Goal: Information Seeking & Learning: Learn about a topic

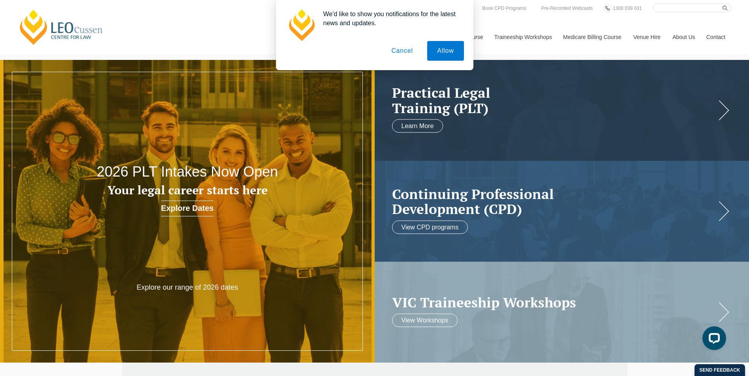
click at [402, 55] on button "Cancel" at bounding box center [401, 51] width 41 height 20
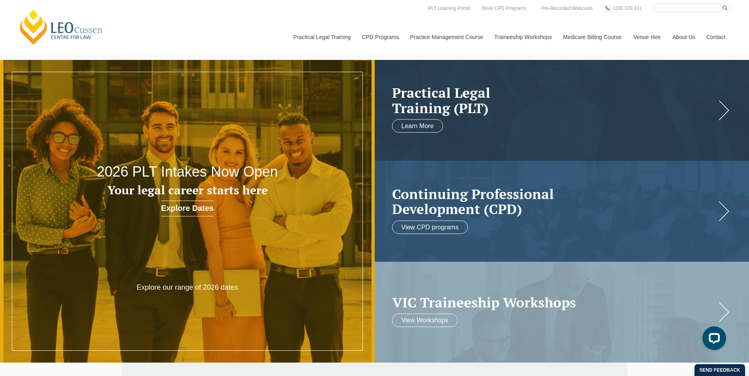
click at [193, 209] on link "Explore Dates" at bounding box center [187, 209] width 52 height 16
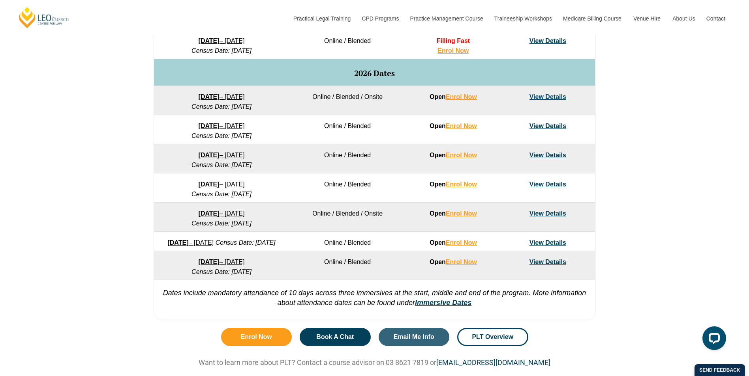
scroll to position [474, 0]
drag, startPoint x: 219, startPoint y: 304, endPoint x: 258, endPoint y: 304, distance: 39.5
click at [258, 304] on em "Dates include mandatory attendance of 10 days across three immersives at the st…" at bounding box center [374, 298] width 423 height 18
drag, startPoint x: 258, startPoint y: 304, endPoint x: 302, endPoint y: 314, distance: 44.8
click at [302, 307] on em "Dates include mandatory attendance of 10 days across three immersives at the st…" at bounding box center [374, 298] width 423 height 18
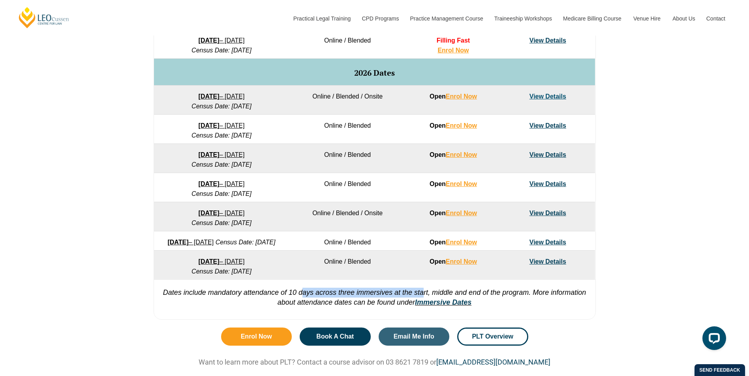
drag, startPoint x: 312, startPoint y: 305, endPoint x: 423, endPoint y: 304, distance: 111.3
click at [423, 304] on em "Dates include mandatory attendance of 10 days across three immersives at the st…" at bounding box center [374, 298] width 423 height 18
drag, startPoint x: 423, startPoint y: 304, endPoint x: 595, endPoint y: 300, distance: 172.5
click at [595, 300] on div "Full Time Part Time Program Dates Learning Mode Options Intake Status Explore I…" at bounding box center [375, 121] width 450 height 405
drag, startPoint x: 361, startPoint y: 310, endPoint x: 389, endPoint y: 310, distance: 27.6
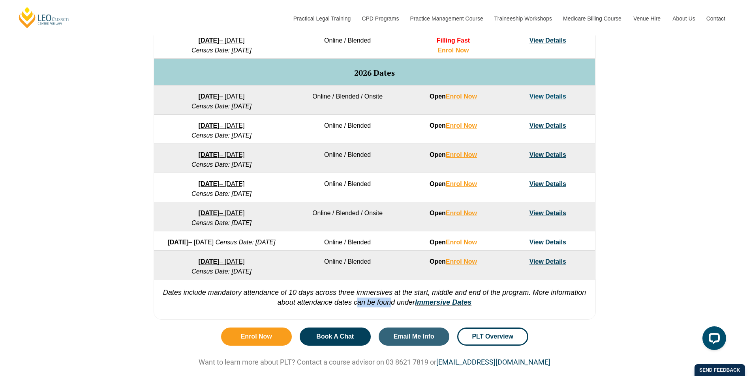
click at [389, 307] on em "Dates include mandatory attendance of 10 days across three immersives at the st…" at bounding box center [374, 298] width 423 height 18
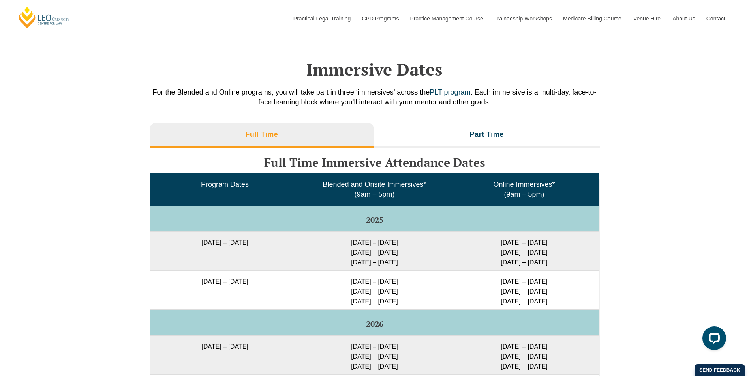
scroll to position [1223, 0]
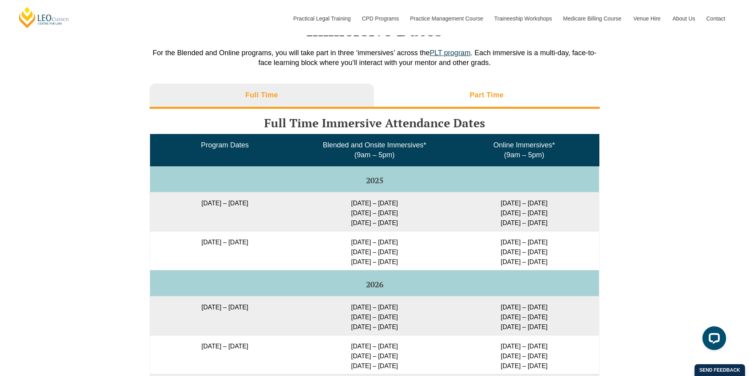
click at [449, 99] on li "Part Time" at bounding box center [487, 96] width 226 height 25
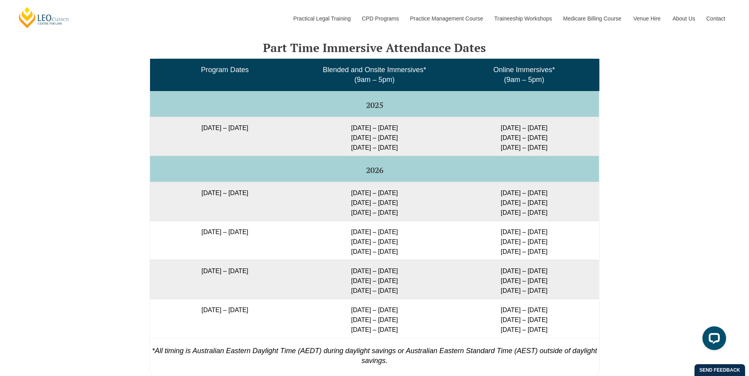
scroll to position [1302, 0]
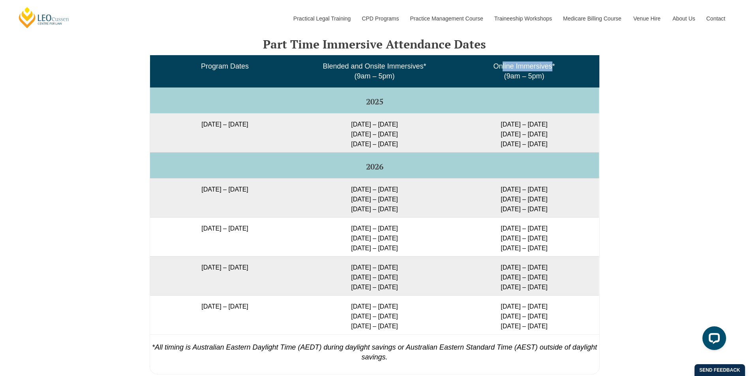
drag, startPoint x: 503, startPoint y: 67, endPoint x: 553, endPoint y: 71, distance: 50.2
click at [553, 71] on span "Online Immersives* (9am – 5pm)" at bounding box center [524, 71] width 62 height 18
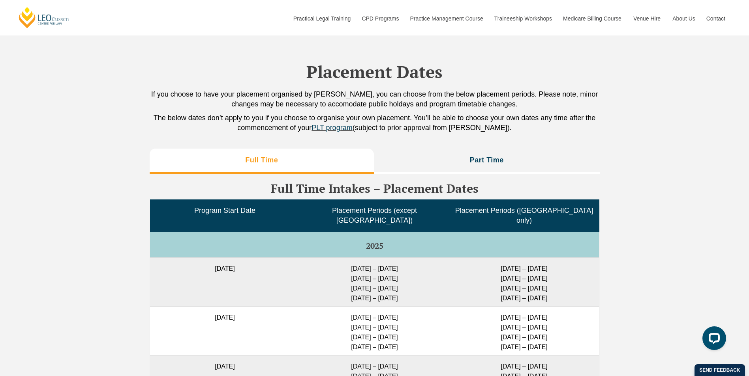
scroll to position [1736, 0]
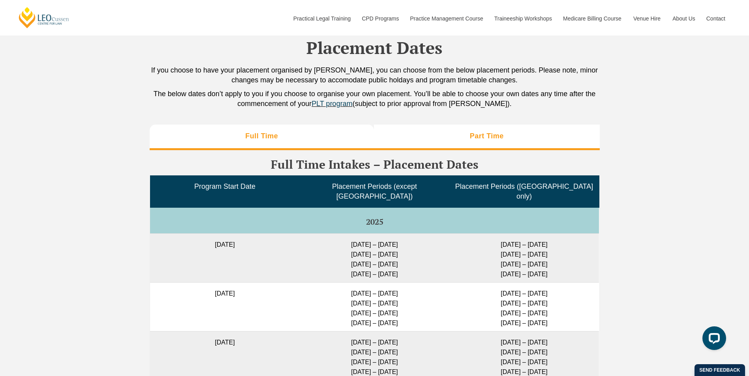
click at [523, 150] on li "Part Time" at bounding box center [487, 137] width 226 height 25
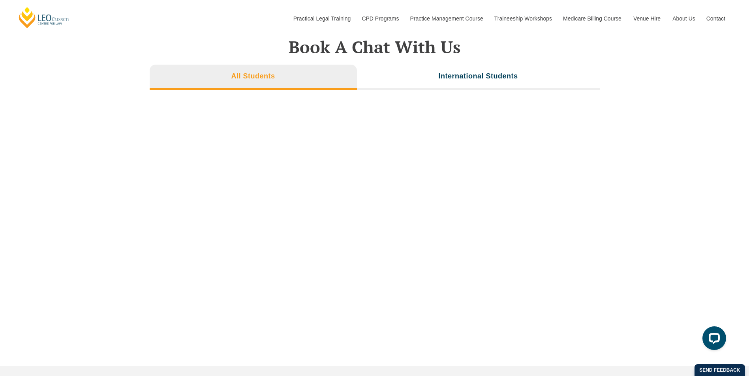
scroll to position [2368, 0]
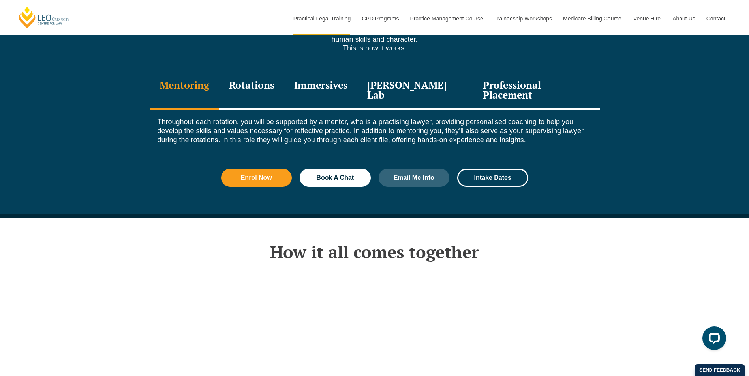
scroll to position [947, 0]
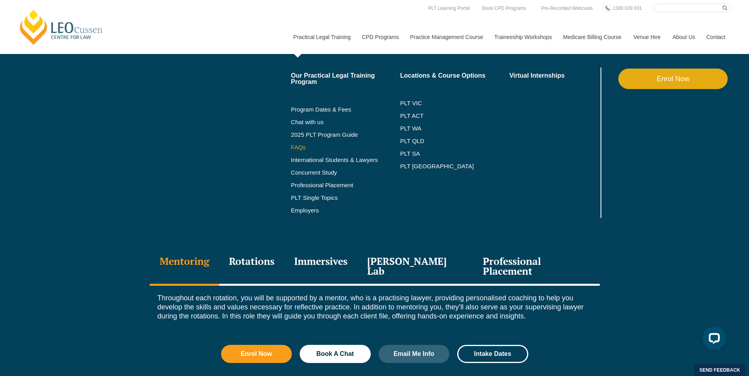
click at [298, 148] on link "FAQs" at bounding box center [345, 147] width 109 height 6
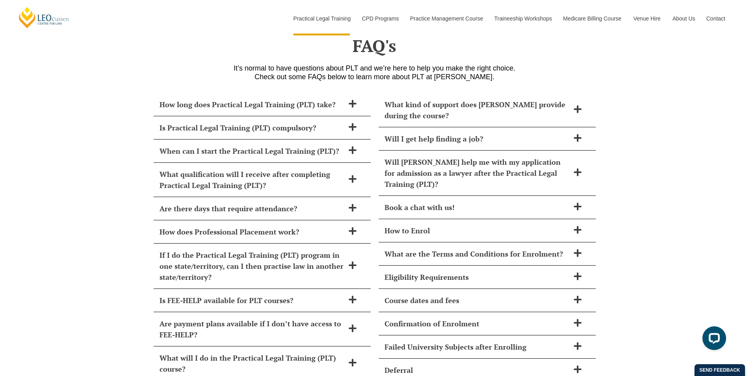
scroll to position [3412, 0]
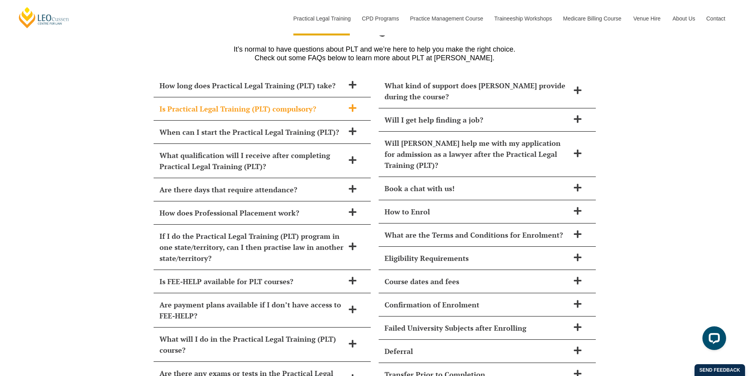
click at [334, 103] on h2 "Is Practical Legal Training (PLT) compulsory?" at bounding box center [251, 108] width 185 height 11
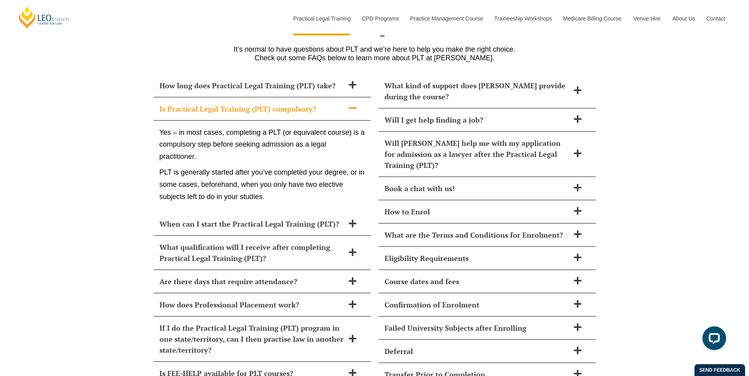
click at [334, 103] on h2 "Is Practical Legal Training (PLT) compulsory?" at bounding box center [251, 108] width 185 height 11
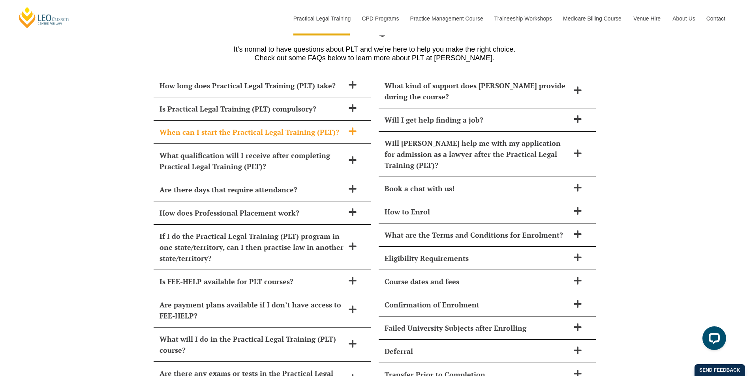
click at [350, 127] on icon at bounding box center [352, 131] width 9 height 9
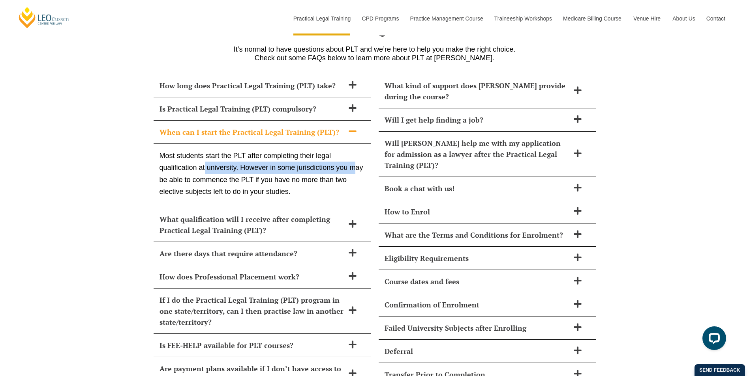
drag, startPoint x: 204, startPoint y: 143, endPoint x: 357, endPoint y: 145, distance: 152.7
click at [357, 150] on p "Most students start the PLT after completing their legal qualification at unive…" at bounding box center [261, 174] width 205 height 48
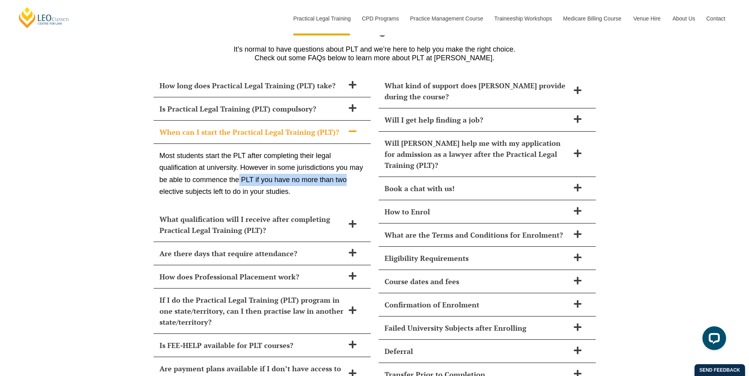
drag, startPoint x: 239, startPoint y: 157, endPoint x: 345, endPoint y: 157, distance: 106.6
click at [345, 157] on p "Most students start the PLT after completing their legal qualification at unive…" at bounding box center [261, 174] width 205 height 48
drag, startPoint x: 232, startPoint y: 169, endPoint x: 307, endPoint y: 169, distance: 74.6
click at [307, 169] on p "Most students start the PLT after completing their legal qualification at unive…" at bounding box center [261, 174] width 205 height 48
drag, startPoint x: 307, startPoint y: 169, endPoint x: 300, endPoint y: 107, distance: 62.7
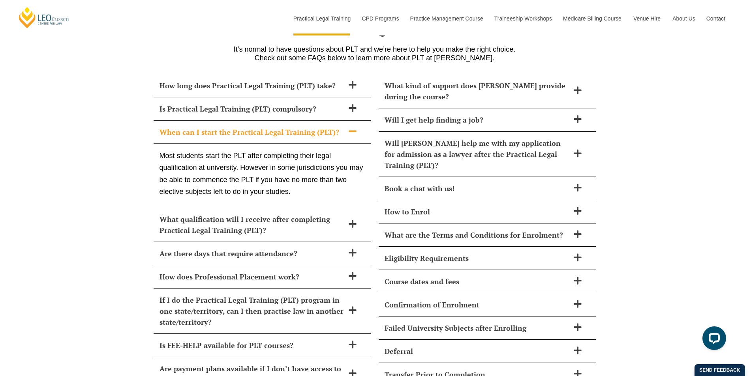
click at [300, 127] on h2 "When can I start the Practical Legal Training (PLT)?" at bounding box center [251, 132] width 185 height 11
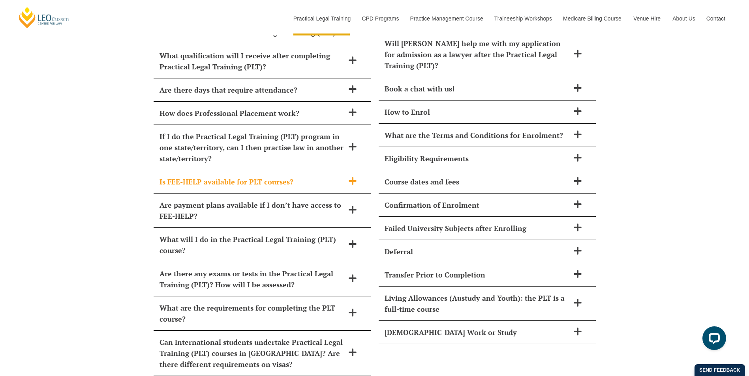
scroll to position [3530, 0]
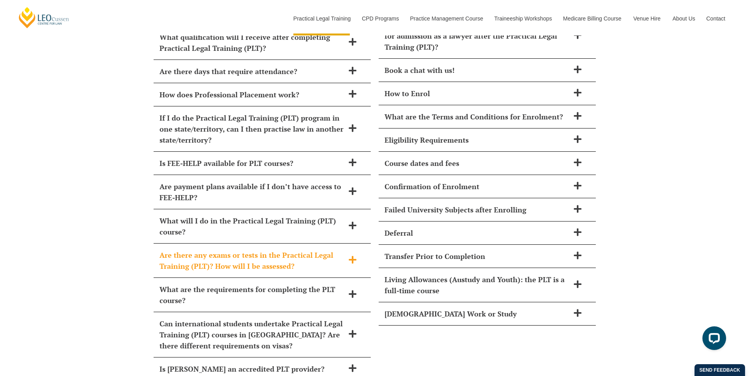
click at [306, 250] on h2 "Are there any exams or tests in the Practical Legal Training (PLT)? How will I …" at bounding box center [251, 261] width 185 height 22
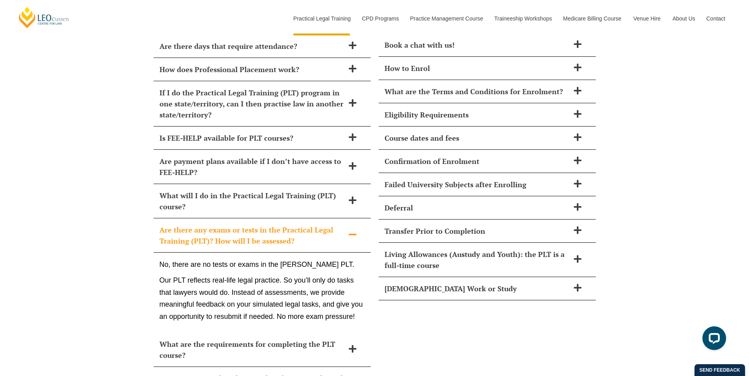
scroll to position [3570, 0]
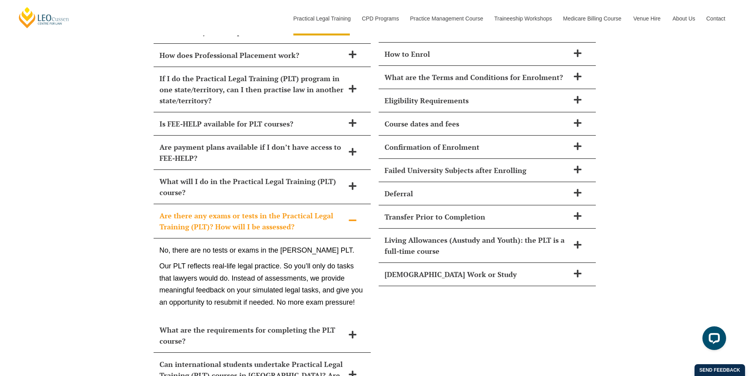
click at [316, 245] on p "No, there are no tests or exams in the Leo Cussen PLT." at bounding box center [261, 251] width 205 height 12
click at [335, 210] on h2 "Are there any exams or tests in the Practical Legal Training (PLT)? How will I …" at bounding box center [251, 221] width 185 height 22
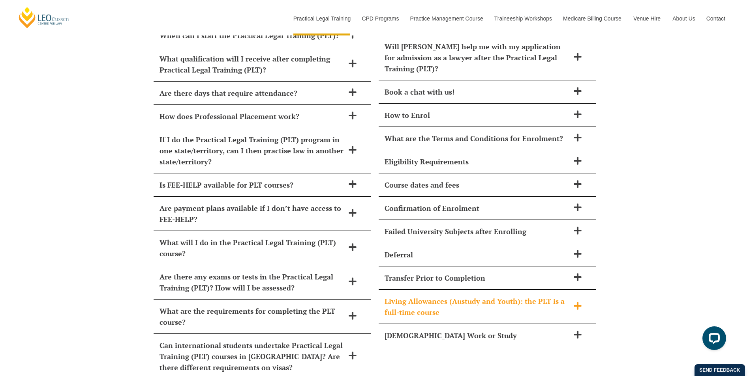
scroll to position [3491, 0]
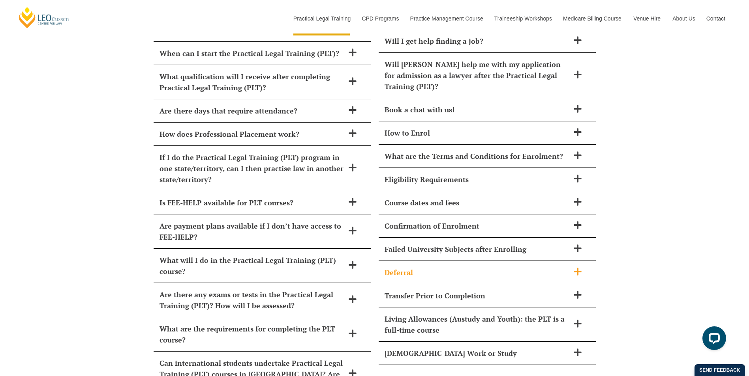
click at [558, 267] on h2 "Deferral" at bounding box center [476, 272] width 185 height 11
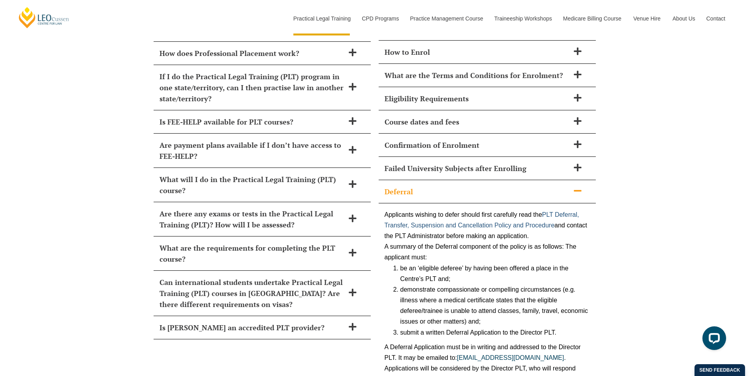
scroll to position [3570, 0]
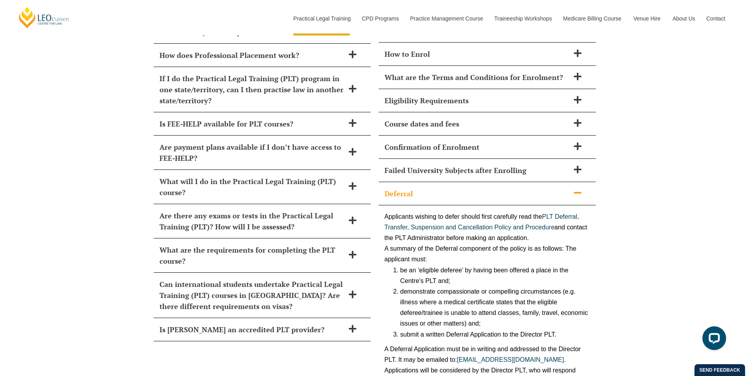
click at [563, 188] on h2 "Deferral" at bounding box center [476, 193] width 185 height 11
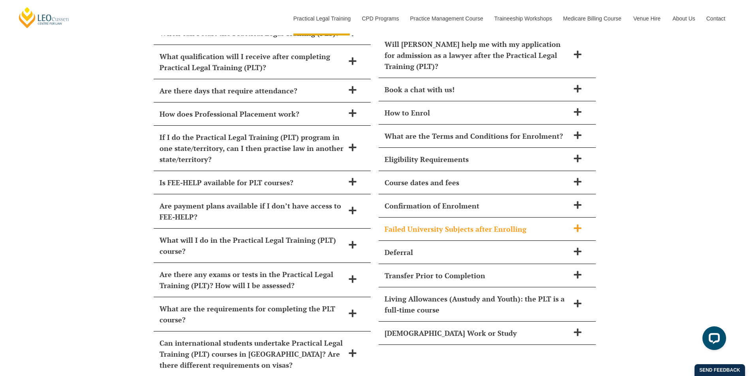
scroll to position [3491, 0]
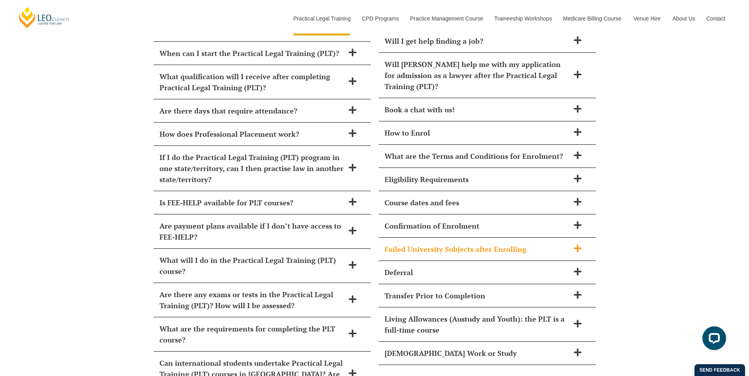
click at [561, 244] on h2 "Failed University Subjects after Enrolling" at bounding box center [476, 249] width 185 height 11
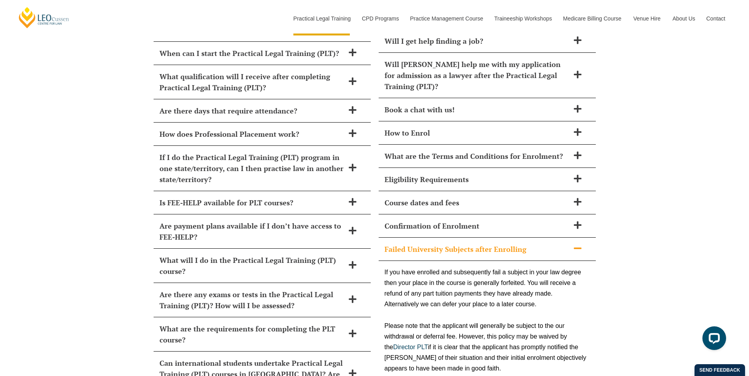
click at [561, 244] on h2 "Failed University Subjects after Enrolling" at bounding box center [476, 249] width 185 height 11
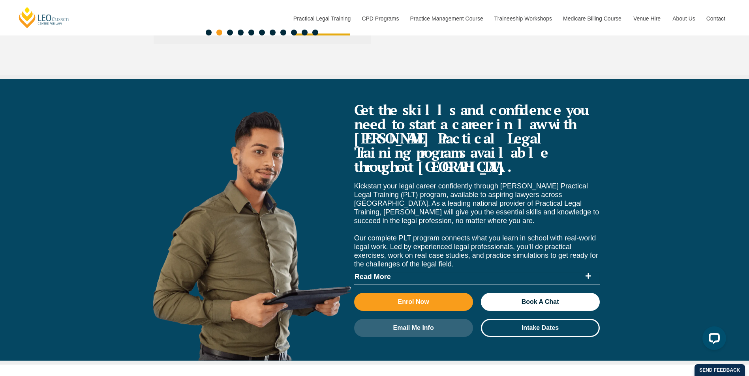
scroll to position [3017, 0]
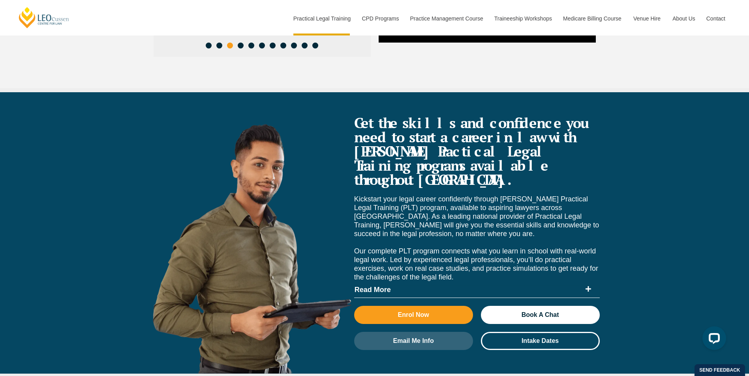
click at [380, 287] on span "Read More" at bounding box center [467, 290] width 227 height 7
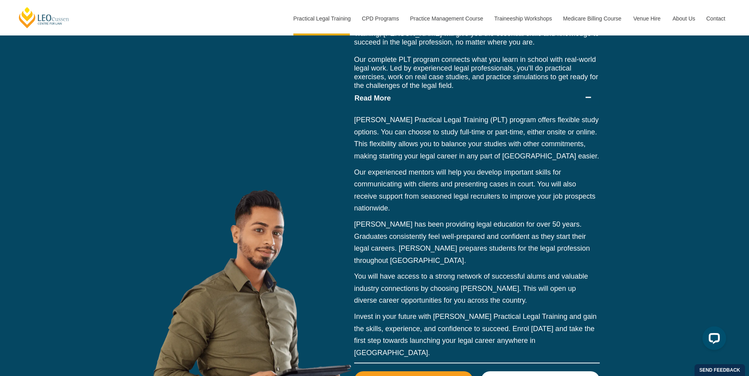
scroll to position [3215, 0]
